Goal: Task Accomplishment & Management: Manage account settings

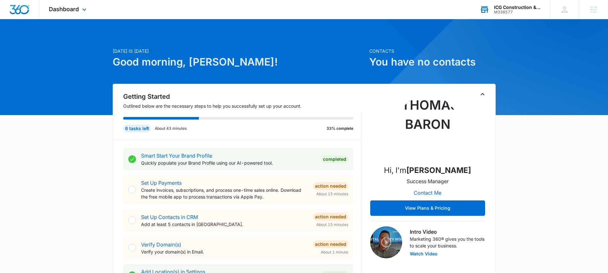
click at [511, 11] on div "M338577" at bounding box center [517, 12] width 47 height 4
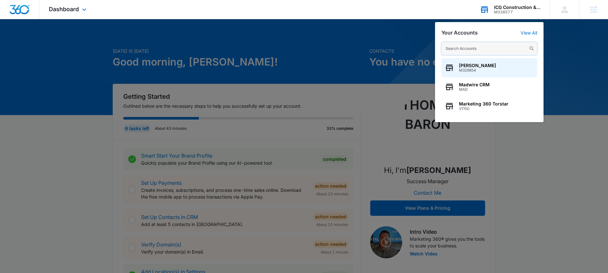
click at [477, 47] on input "text" at bounding box center [489, 48] width 96 height 13
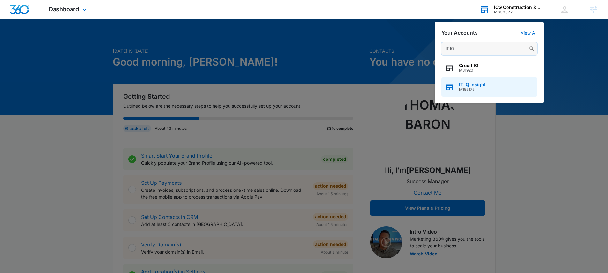
type input "IT IQ"
click at [476, 85] on span "IT IQ Insight" at bounding box center [472, 84] width 27 height 5
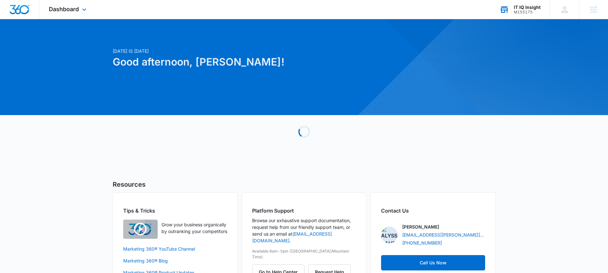
click at [77, 14] on div "Dashboard Apps Reputation Websites Forms CRM Email Social Payments POS Content …" at bounding box center [68, 9] width 58 height 19
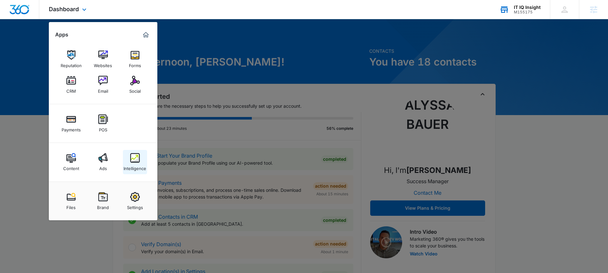
click at [137, 160] on img at bounding box center [135, 158] width 10 height 10
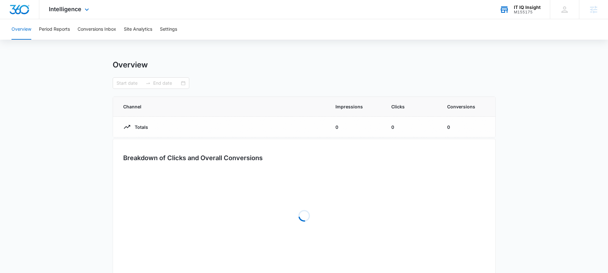
type input "09/09/2025"
type input "10/09/2025"
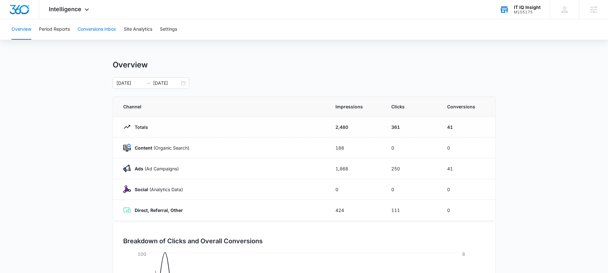
click at [94, 32] on button "Conversions Inbox" at bounding box center [97, 29] width 39 height 20
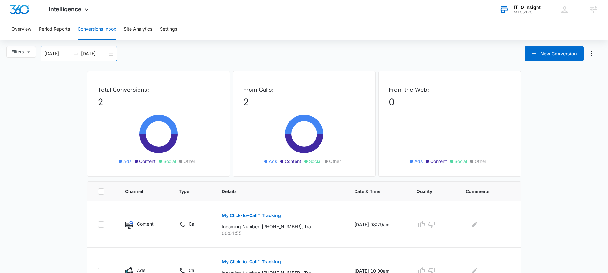
click at [103, 57] on div "09/10/2025 10/10/2025" at bounding box center [79, 53] width 77 height 15
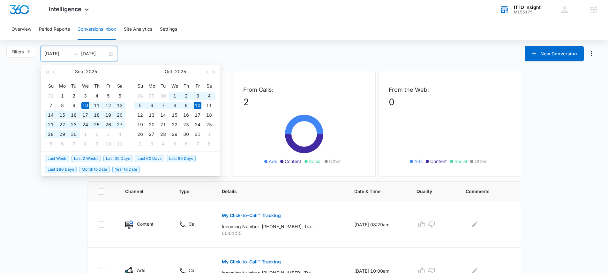
click at [205, 52] on div "Filters 09/10/2025 10/10/2025 New Conversion Sep 2025 Su Mo Tu We Th Fr Sa 31 1…" at bounding box center [304, 53] width 608 height 15
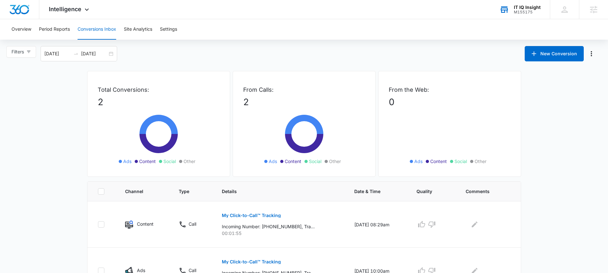
click at [118, 56] on div "Filters 09/10/2025 10/10/2025" at bounding box center [63, 53] width 115 height 15
click at [113, 53] on div "09/10/2025 10/10/2025" at bounding box center [79, 53] width 77 height 15
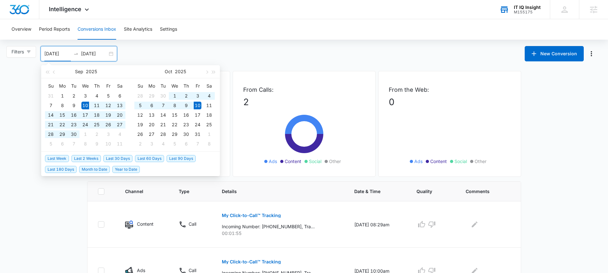
click at [111, 158] on span "Last 30 Days" at bounding box center [117, 158] width 29 height 7
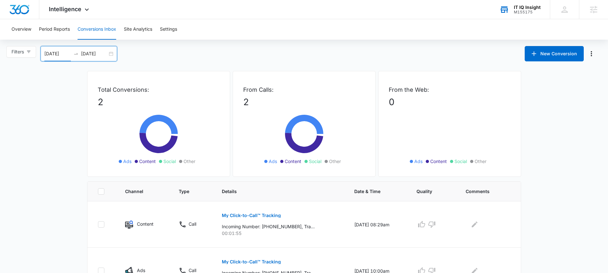
click at [111, 56] on div "09/10/2025 10/10/2025" at bounding box center [79, 53] width 77 height 15
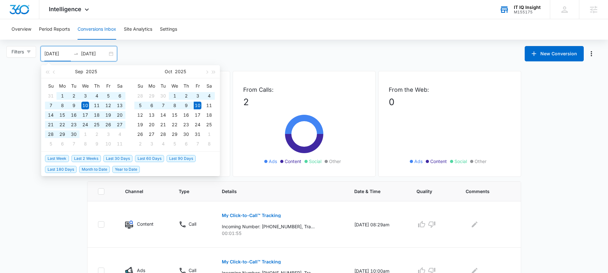
click at [182, 159] on span "Last 90 Days" at bounding box center [181, 158] width 29 height 7
type input "07/12/2025"
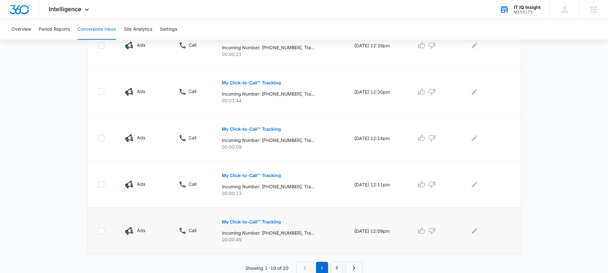
scroll to position [400, 0]
click at [337, 268] on link "2" at bounding box center [337, 266] width 12 height 12
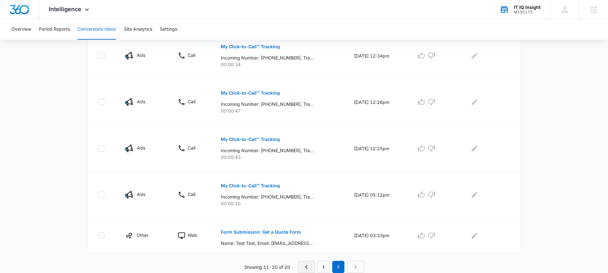
click at [304, 265] on icon "Previous Page" at bounding box center [307, 267] width 8 height 8
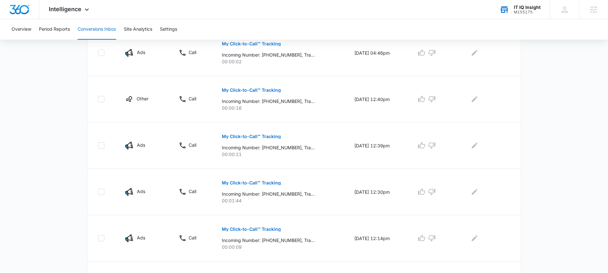
scroll to position [0, 0]
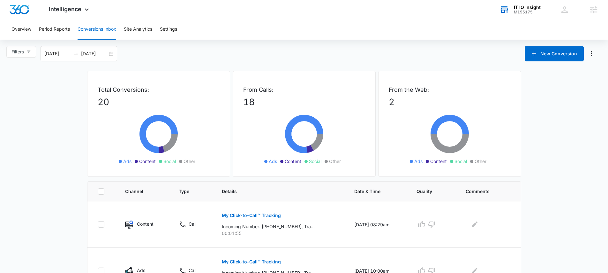
click at [520, 13] on div "M155175" at bounding box center [527, 12] width 27 height 4
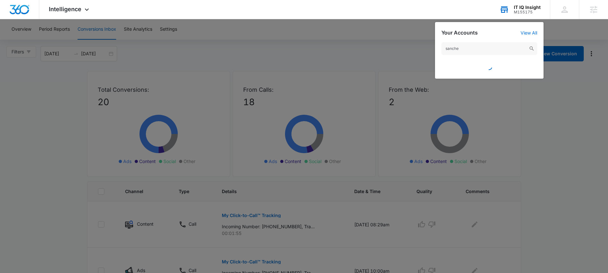
type input "sanchez"
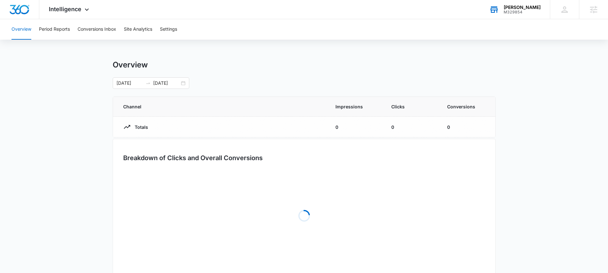
click at [512, 14] on div "M329854" at bounding box center [522, 12] width 37 height 4
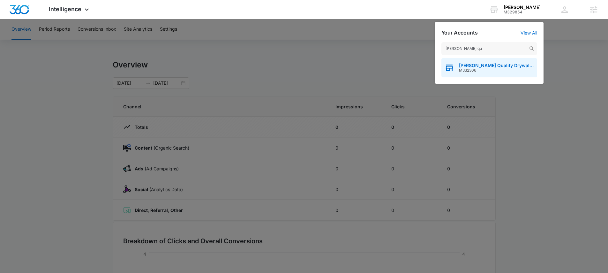
type input "sanchez qu"
click at [481, 61] on div "Sanchez Quality Drywall Inc. M332306" at bounding box center [489, 67] width 96 height 19
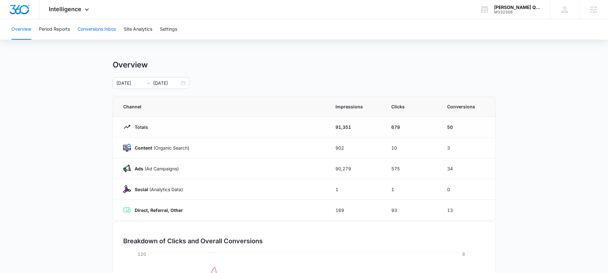
click at [108, 26] on button "Conversions Inbox" at bounding box center [97, 29] width 39 height 20
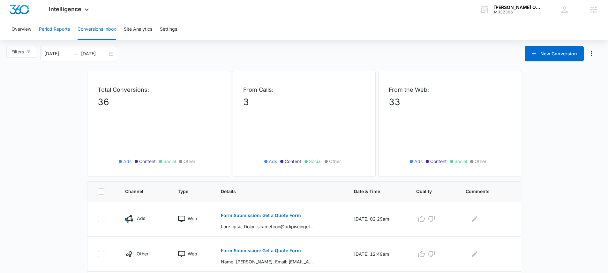
click at [63, 25] on button "Period Reports" at bounding box center [54, 29] width 31 height 20
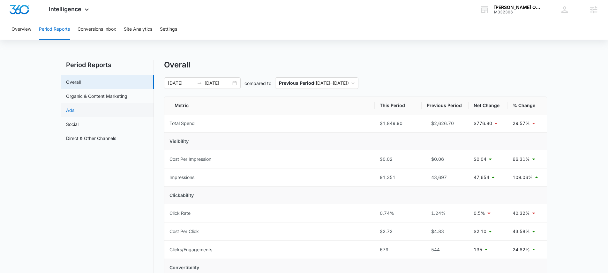
click at [74, 113] on link "Ads" at bounding box center [70, 110] width 8 height 7
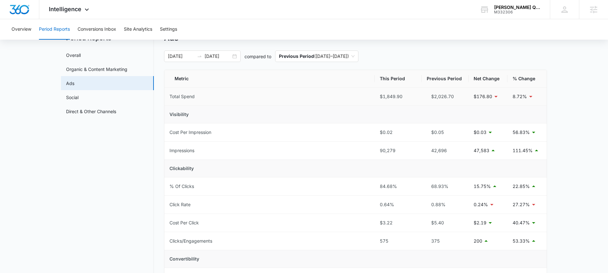
scroll to position [118, 0]
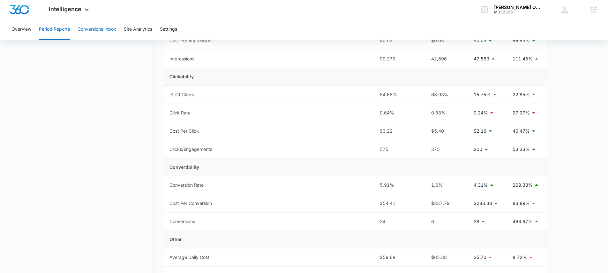
click at [96, 28] on button "Conversions Inbox" at bounding box center [97, 29] width 39 height 20
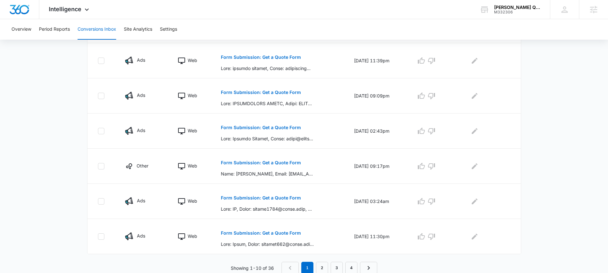
scroll to position [310, 0]
click at [317, 266] on link "2" at bounding box center [322, 266] width 12 height 12
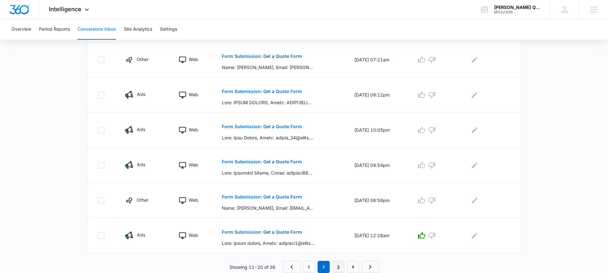
click at [339, 266] on link "3" at bounding box center [338, 266] width 12 height 12
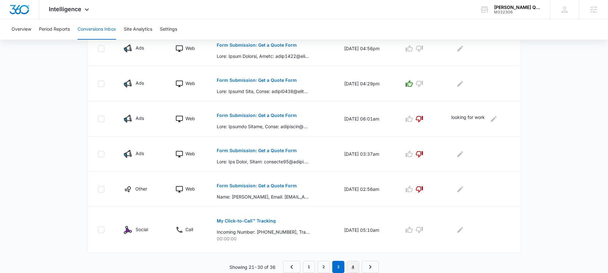
click at [353, 262] on link "4" at bounding box center [353, 266] width 12 height 12
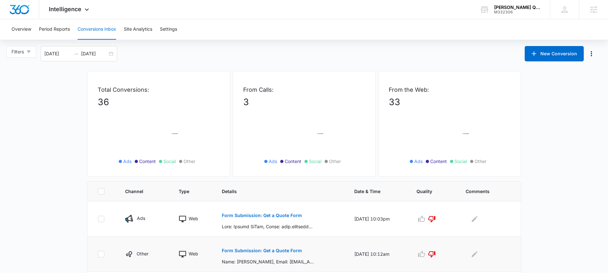
scroll to position [159, 0]
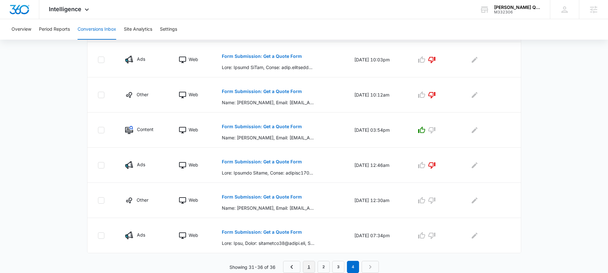
click at [310, 263] on link "1" at bounding box center [309, 266] width 12 height 12
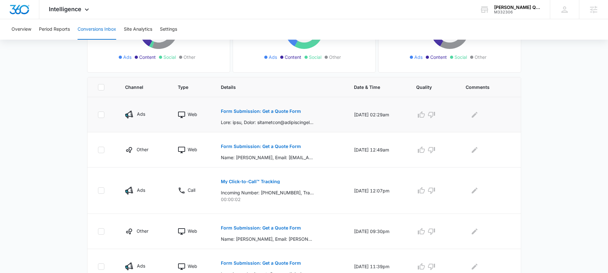
scroll to position [0, 0]
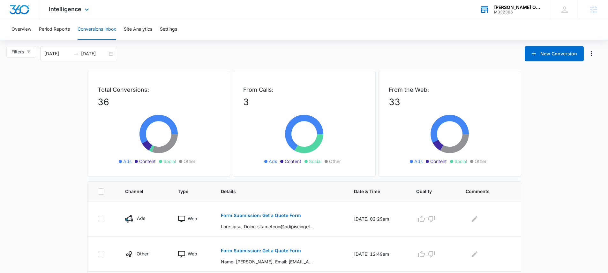
click at [511, 5] on div "Sanchez Quality Drywall Inc." at bounding box center [517, 7] width 47 height 5
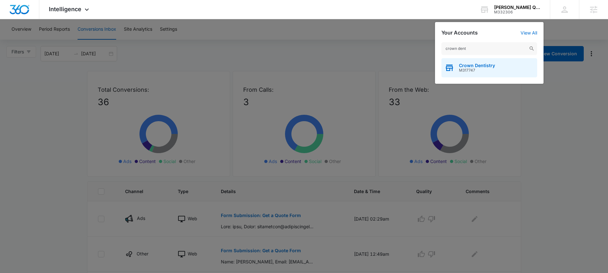
type input "crown dent"
click at [490, 61] on div "Crown Dentistry M317747" at bounding box center [489, 67] width 96 height 19
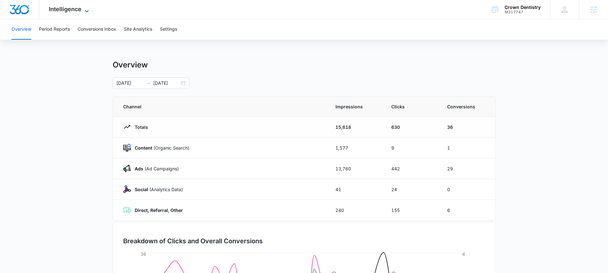
click at [62, 8] on span "Intelligence" at bounding box center [65, 9] width 33 height 7
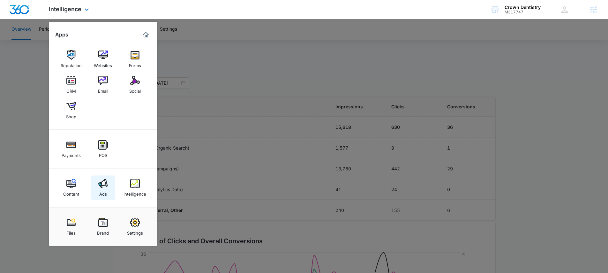
click at [99, 182] on img at bounding box center [103, 183] width 10 height 10
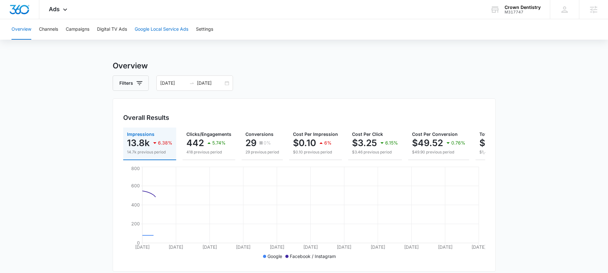
click at [156, 23] on button "Google Local Service Ads" at bounding box center [162, 29] width 54 height 20
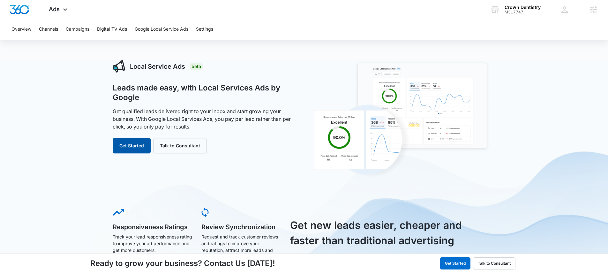
click at [129, 140] on button "Get Started" at bounding box center [132, 145] width 38 height 15
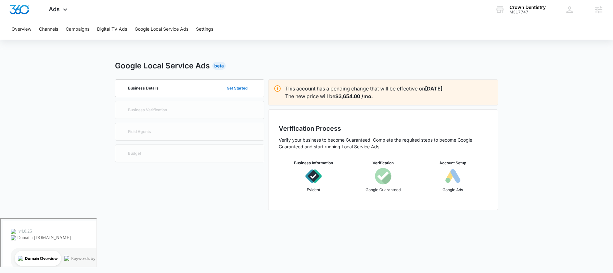
click at [240, 86] on button "Get Started" at bounding box center [237, 87] width 34 height 15
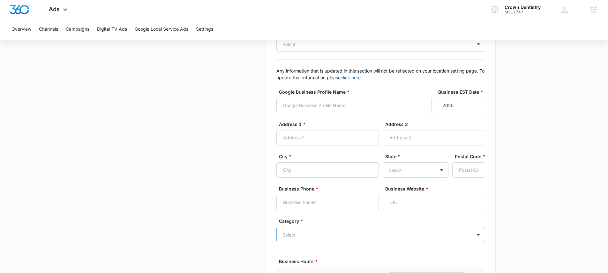
scroll to position [210, 0]
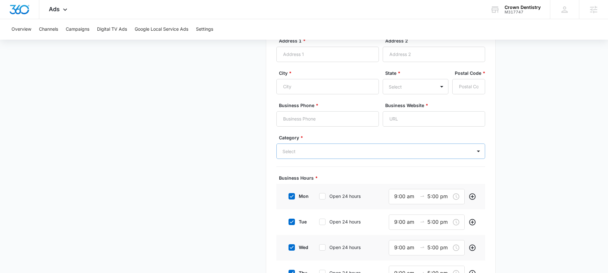
click at [386, 150] on div at bounding box center [372, 151] width 181 height 8
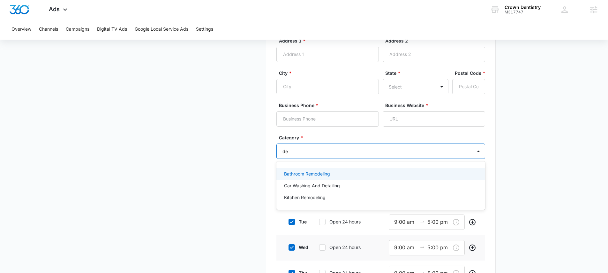
type input "d"
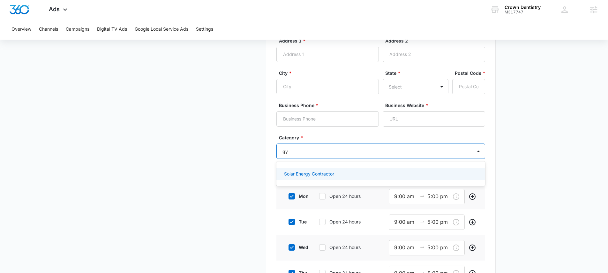
type input "g"
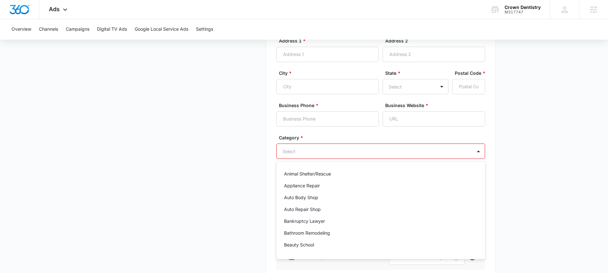
click at [528, 128] on main "Google Local Service Ads Beta Business Details Get Started Business Verificatio…" at bounding box center [304, 124] width 608 height 548
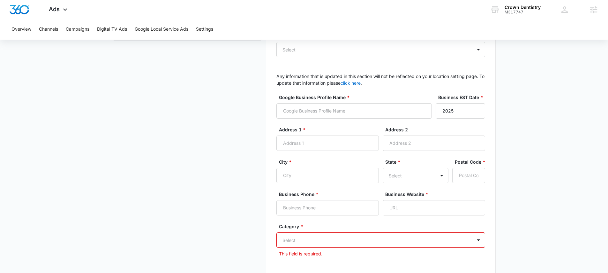
scroll to position [0, 0]
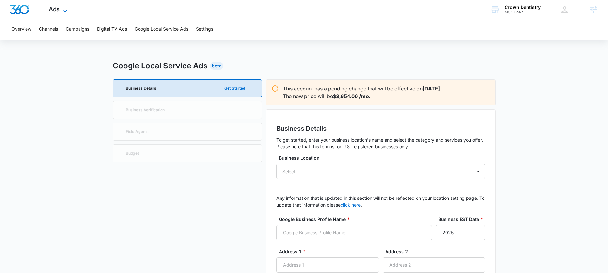
click at [64, 10] on icon at bounding box center [65, 11] width 4 height 2
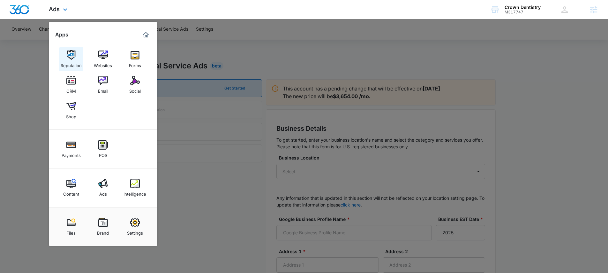
click at [68, 59] on img at bounding box center [71, 55] width 10 height 10
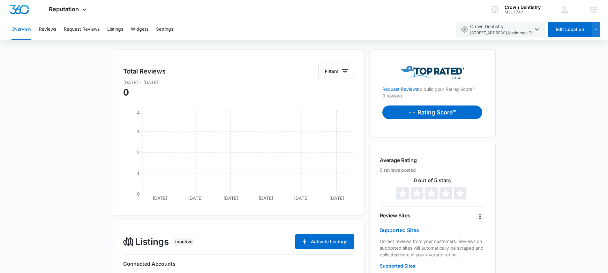
scroll to position [120, 0]
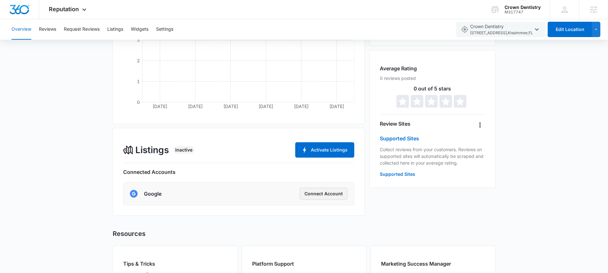
click at [320, 193] on button "Connect Account" at bounding box center [324, 193] width 48 height 12
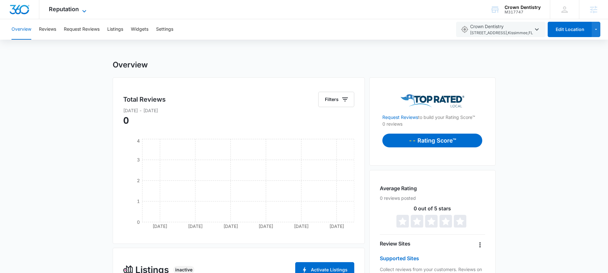
click at [62, 11] on span "Reputation" at bounding box center [64, 9] width 30 height 7
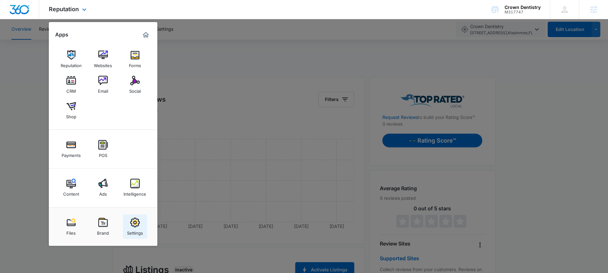
click at [127, 226] on link "Settings" at bounding box center [135, 226] width 24 height 24
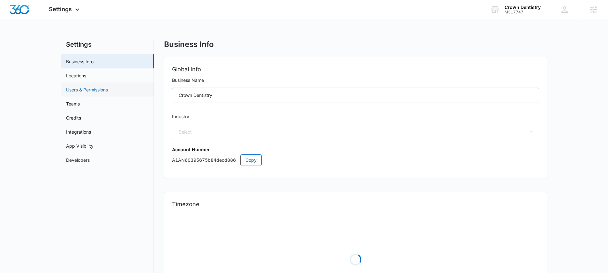
select select "15"
select select "US"
select select "America/New_York"
click at [82, 79] on link "Locations" at bounding box center [76, 75] width 20 height 7
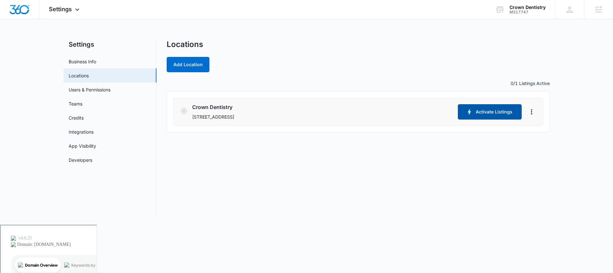
click at [489, 111] on button "Activate Listings" at bounding box center [490, 111] width 64 height 15
click at [63, 5] on div "Settings Apps Reputation Websites Forms CRM Email Social Shop Payments POS Cont…" at bounding box center [64, 9] width 51 height 19
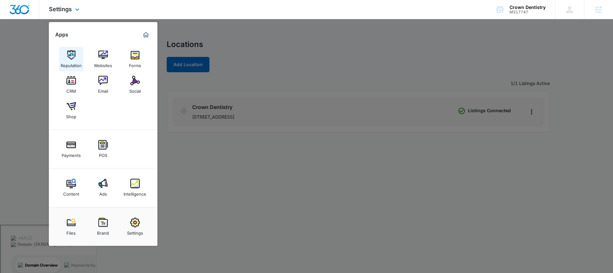
click at [78, 59] on link "Reputation" at bounding box center [71, 59] width 24 height 24
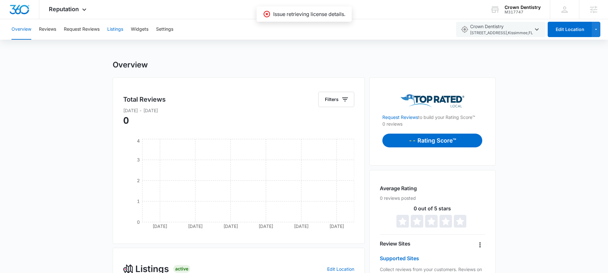
click at [116, 29] on button "Listings" at bounding box center [115, 29] width 16 height 20
